Goal: Obtain resource: Obtain resource

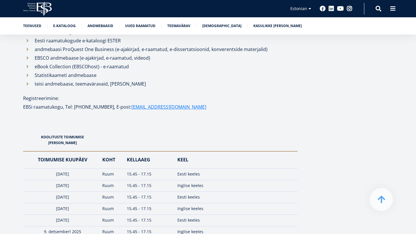
scroll to position [696, 0]
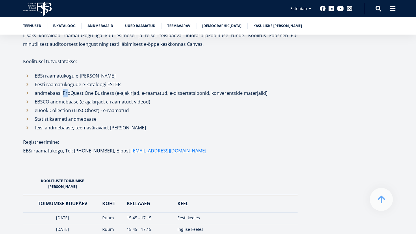
drag, startPoint x: 63, startPoint y: 94, endPoint x: 71, endPoint y: 94, distance: 8.1
click at [70, 94] on li "andmebaasi ProQuest One Business (e-ajakirjad, e-raamatud, e-dissertatsioonid, …" at bounding box center [160, 93] width 274 height 9
click at [73, 94] on li "andmebaasi ProQuest One Business (e-ajakirjad, e-raamatud, e-dissertatsioonid, …" at bounding box center [160, 93] width 274 height 9
click at [81, 94] on li "andmebaasi ProQuest One Business (e-ajakirjad, e-raamatud, e-dissertatsioonid, …" at bounding box center [160, 93] width 274 height 9
drag, startPoint x: 83, startPoint y: 94, endPoint x: 62, endPoint y: 95, distance: 20.6
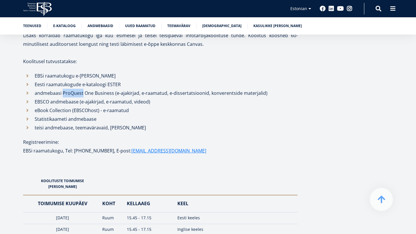
click at [62, 95] on li "andmebaasi ProQuest One Business (e-ajakirjad, e-raamatud, e-dissertatsioonid, …" at bounding box center [160, 93] width 274 height 9
copy li "ProQuest"
drag, startPoint x: 49, startPoint y: 103, endPoint x: 34, endPoint y: 102, distance: 14.7
click at [34, 102] on li "EBSCO andmebaase (e-ajakirjad, e-raamatud, videod)" at bounding box center [160, 102] width 274 height 9
copy li "EBSCO"
